Goal: Task Accomplishment & Management: Manage account settings

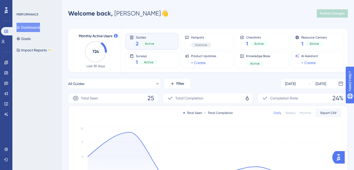
click at [149, 44] on span "Active" at bounding box center [149, 44] width 9 height 4
click at [8, 80] on link at bounding box center [6, 83] width 4 height 8
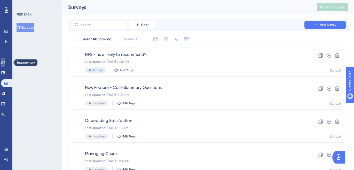
click at [5, 64] on icon at bounding box center [2, 62] width 3 height 3
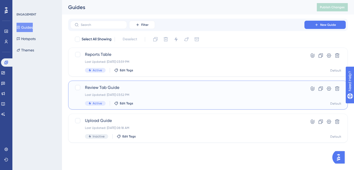
click at [155, 96] on div "Last Updated: [DATE] 03:52 PM" at bounding box center [187, 95] width 205 height 4
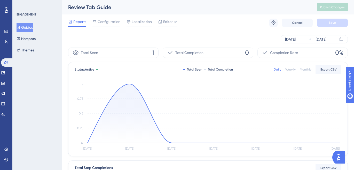
click at [102, 17] on div "Reports Configuration Localization Editor Troubleshoot Cancel Save" at bounding box center [208, 22] width 280 height 17
click at [103, 21] on span "Configuration" at bounding box center [109, 22] width 23 height 6
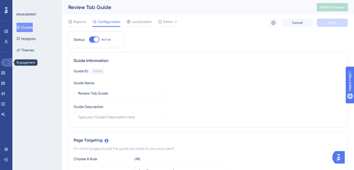
click at [9, 62] on link at bounding box center [7, 62] width 12 height 8
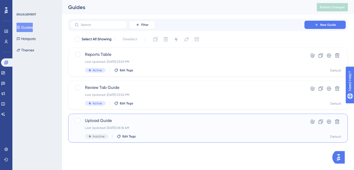
click at [150, 125] on div "Upload Guide Last Updated: [DATE] 08:18 AM Inactive Edit Tags" at bounding box center [187, 128] width 205 height 21
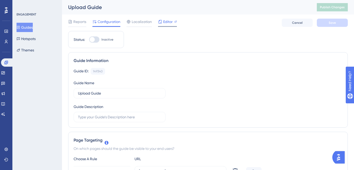
click at [165, 23] on span "Editor" at bounding box center [168, 22] width 10 height 6
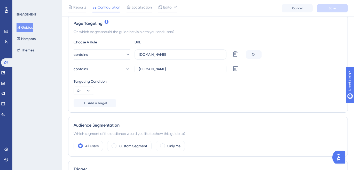
scroll to position [119, 0]
drag, startPoint x: 179, startPoint y: 55, endPoint x: 125, endPoint y: 55, distance: 54.5
click at [125, 55] on div "contains [DOMAIN_NAME] Delete" at bounding box center [159, 54] width 171 height 10
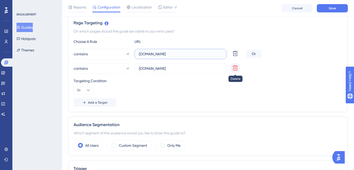
type input "[DOMAIN_NAME]"
click at [236, 68] on icon at bounding box center [235, 68] width 6 height 6
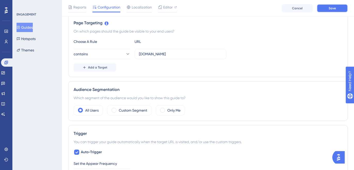
click at [328, 10] on button "Save" at bounding box center [332, 8] width 31 height 8
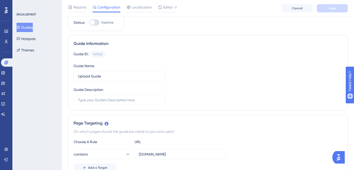
scroll to position [0, 0]
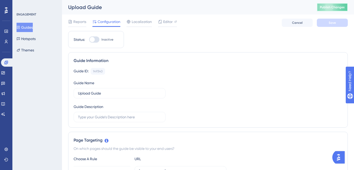
click at [336, 7] on span "Publish Changes" at bounding box center [332, 7] width 25 height 4
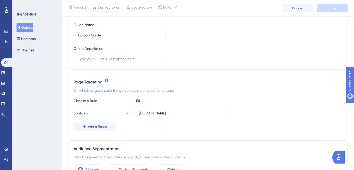
scroll to position [95, 0]
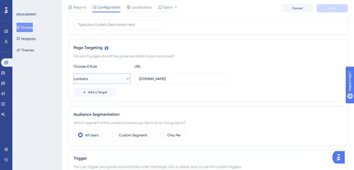
click at [106, 79] on button "contains" at bounding box center [102, 79] width 57 height 10
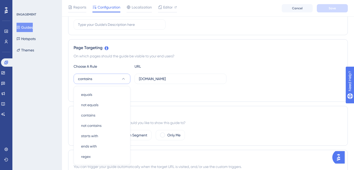
scroll to position [134, 0]
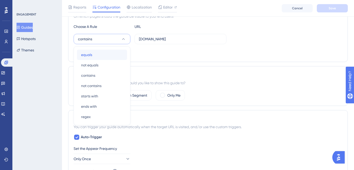
click at [99, 56] on div "equals equals" at bounding box center [102, 55] width 42 height 10
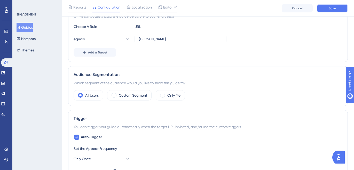
click at [336, 6] on span "Save" at bounding box center [332, 8] width 7 height 4
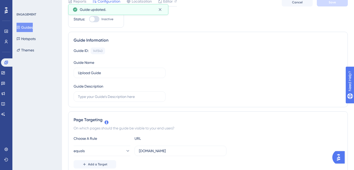
scroll to position [0, 0]
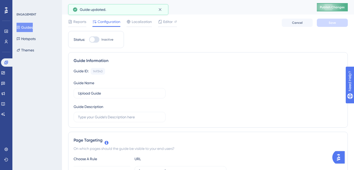
click at [332, 6] on span "Publish Changes" at bounding box center [332, 7] width 25 height 4
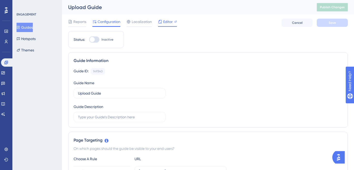
click at [164, 23] on span "Editor" at bounding box center [168, 22] width 10 height 6
click at [98, 40] on div at bounding box center [94, 39] width 10 height 6
click at [89, 40] on input "Inactive" at bounding box center [89, 40] width 0 height 0
checkbox input "true"
click at [331, 21] on span "Save" at bounding box center [332, 23] width 7 height 4
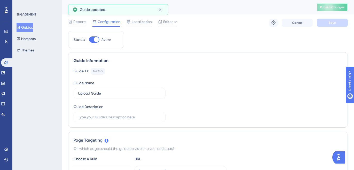
click at [336, 8] on span "Publish Changes" at bounding box center [332, 7] width 25 height 4
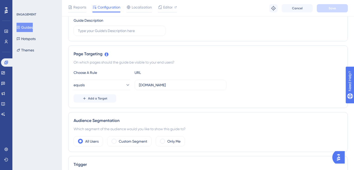
scroll to position [105, 0]
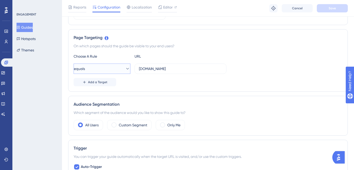
click at [117, 71] on button "equals" at bounding box center [102, 69] width 57 height 10
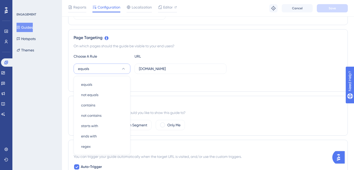
scroll to position [135, 0]
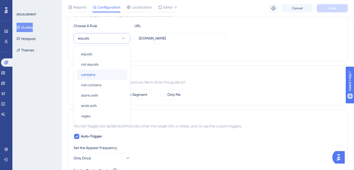
click at [102, 72] on div "contains contains" at bounding box center [102, 74] width 42 height 10
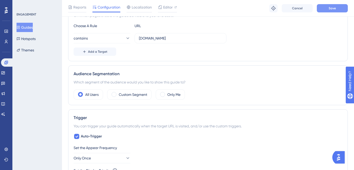
click at [326, 9] on button "Save" at bounding box center [332, 8] width 31 height 8
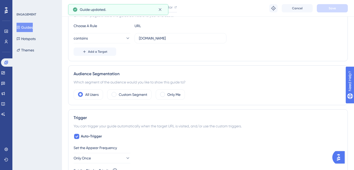
scroll to position [0, 0]
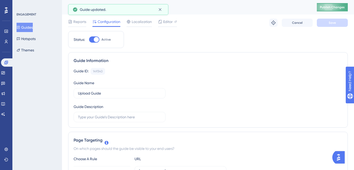
click at [341, 11] on button "Publish Changes" at bounding box center [332, 7] width 31 height 8
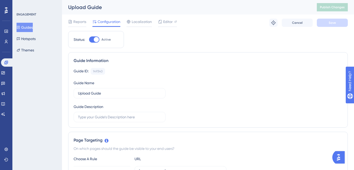
click at [30, 28] on button "Guides" at bounding box center [25, 27] width 16 height 9
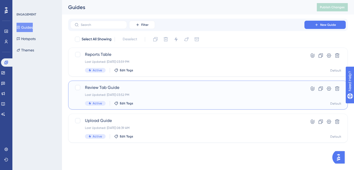
click at [145, 93] on div "Last Updated: [DATE] 03:52 PM" at bounding box center [187, 95] width 205 height 4
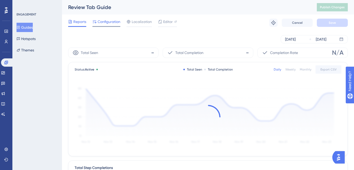
click at [106, 22] on span "Configuration" at bounding box center [109, 22] width 23 height 6
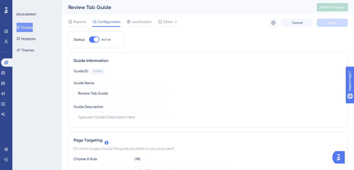
click at [33, 30] on button "Guides" at bounding box center [25, 27] width 16 height 9
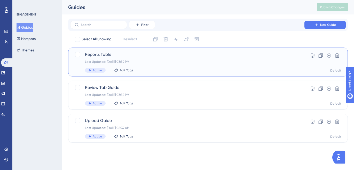
click at [149, 68] on div "Reports Table Last Updated: [DATE] 03:59 PM Active Edit Tags" at bounding box center [187, 61] width 205 height 21
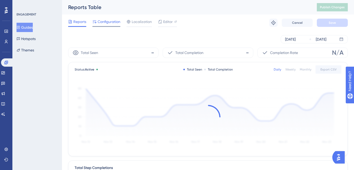
click at [108, 23] on span "Configuration" at bounding box center [109, 22] width 23 height 6
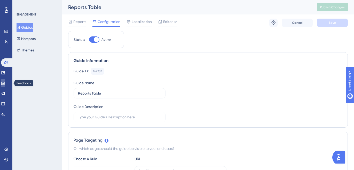
click at [5, 82] on icon at bounding box center [3, 83] width 4 height 4
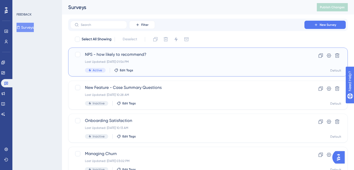
click at [173, 67] on div "NPS - how likely to recommend? Last Updated: [DATE] 01:56 PM Active Edit Tags" at bounding box center [187, 61] width 205 height 21
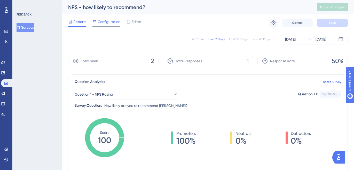
click at [107, 20] on span "Configuration" at bounding box center [109, 22] width 23 height 6
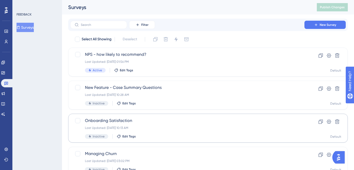
scroll to position [22, 0]
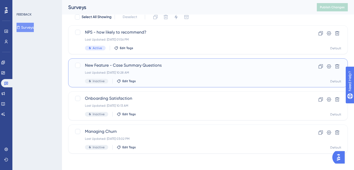
click at [164, 72] on div "Last Updated: [DATE] 10:28 AM" at bounding box center [187, 73] width 205 height 4
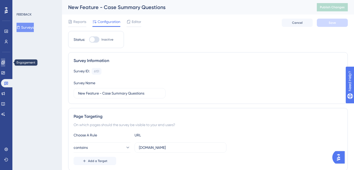
click at [5, 65] on link at bounding box center [3, 62] width 4 height 8
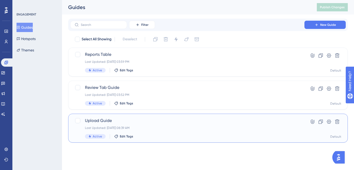
click at [162, 122] on span "Upload Guide" at bounding box center [187, 121] width 205 height 6
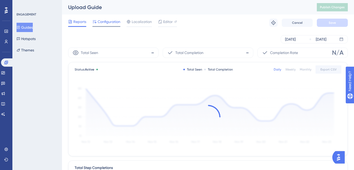
click at [103, 26] on div at bounding box center [106, 26] width 28 height 1
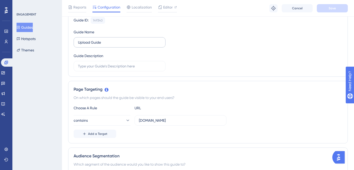
scroll to position [53, 0]
click at [103, 119] on button "contains" at bounding box center [102, 120] width 57 height 10
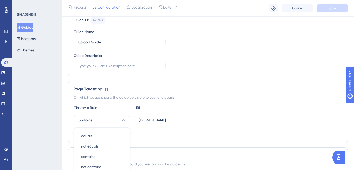
scroll to position [135, 0]
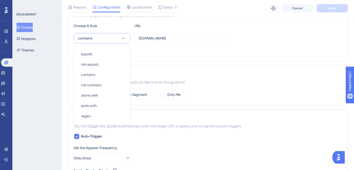
click at [251, 26] on div "Choose A Rule URL" at bounding box center [208, 26] width 269 height 6
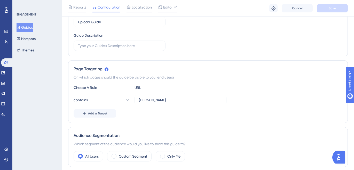
scroll to position [0, 0]
